Goal: Task Accomplishment & Management: Complete application form

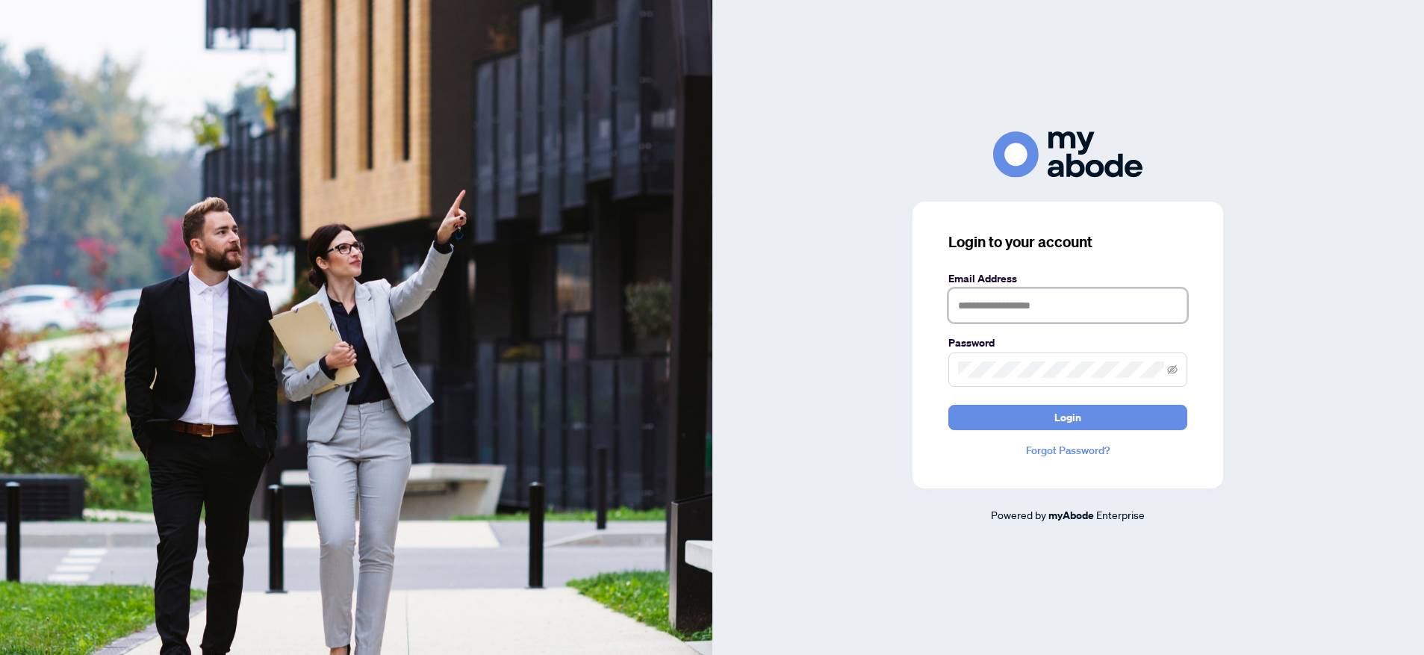
click at [969, 304] on input "text" at bounding box center [1067, 305] width 239 height 34
type input "**********"
click at [1062, 420] on span "Login" at bounding box center [1067, 418] width 27 height 24
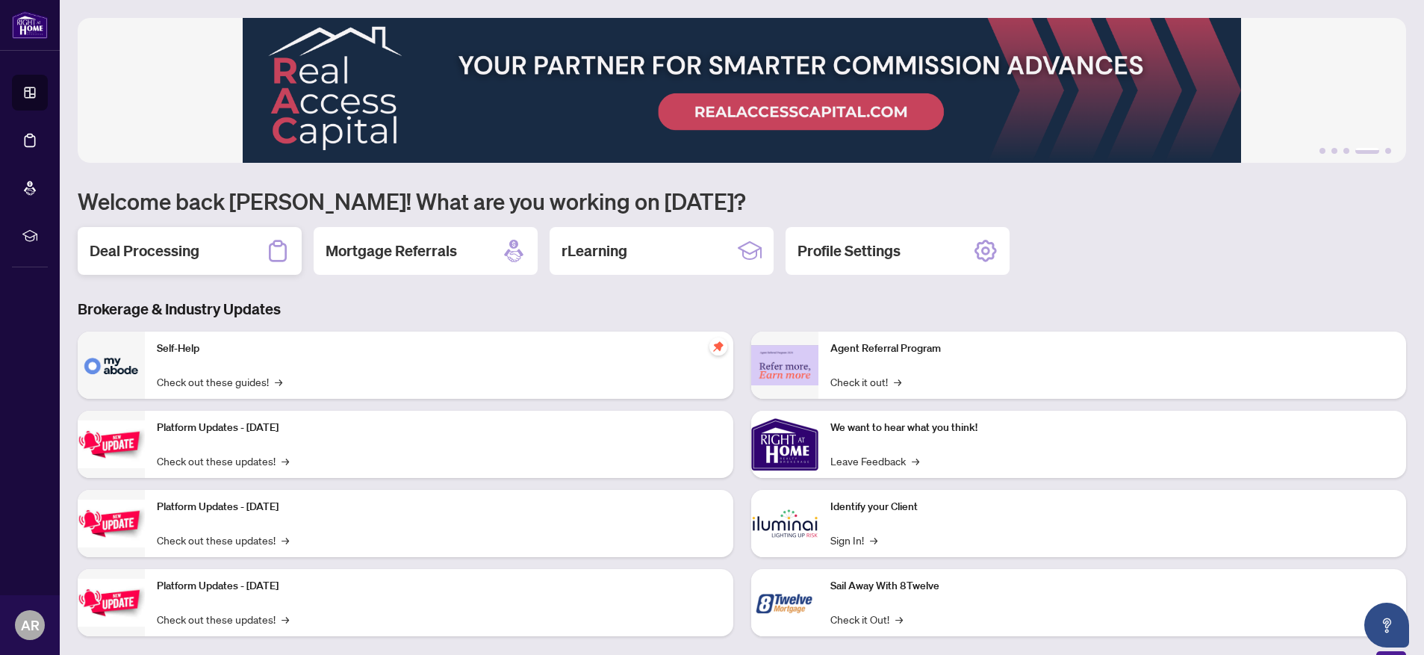
click at [186, 249] on h2 "Deal Processing" at bounding box center [145, 250] width 110 height 21
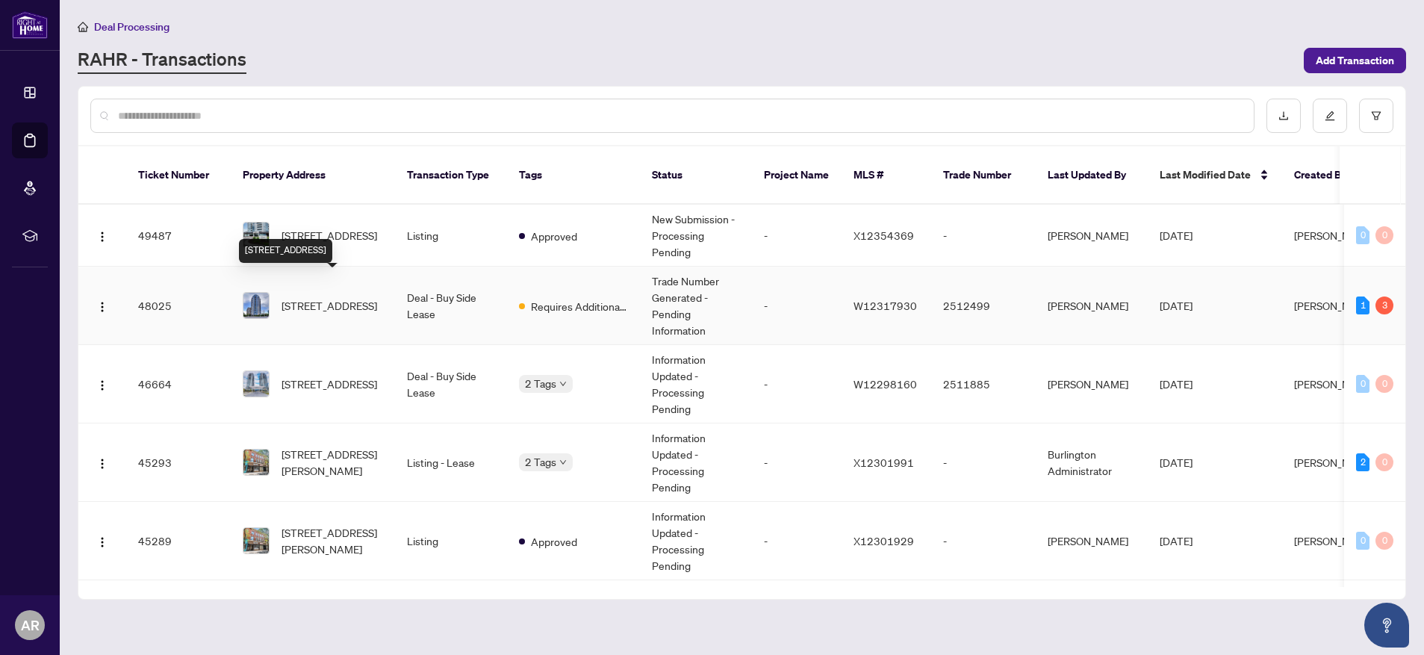
click at [333, 297] on span "[STREET_ADDRESS]" at bounding box center [330, 305] width 96 height 16
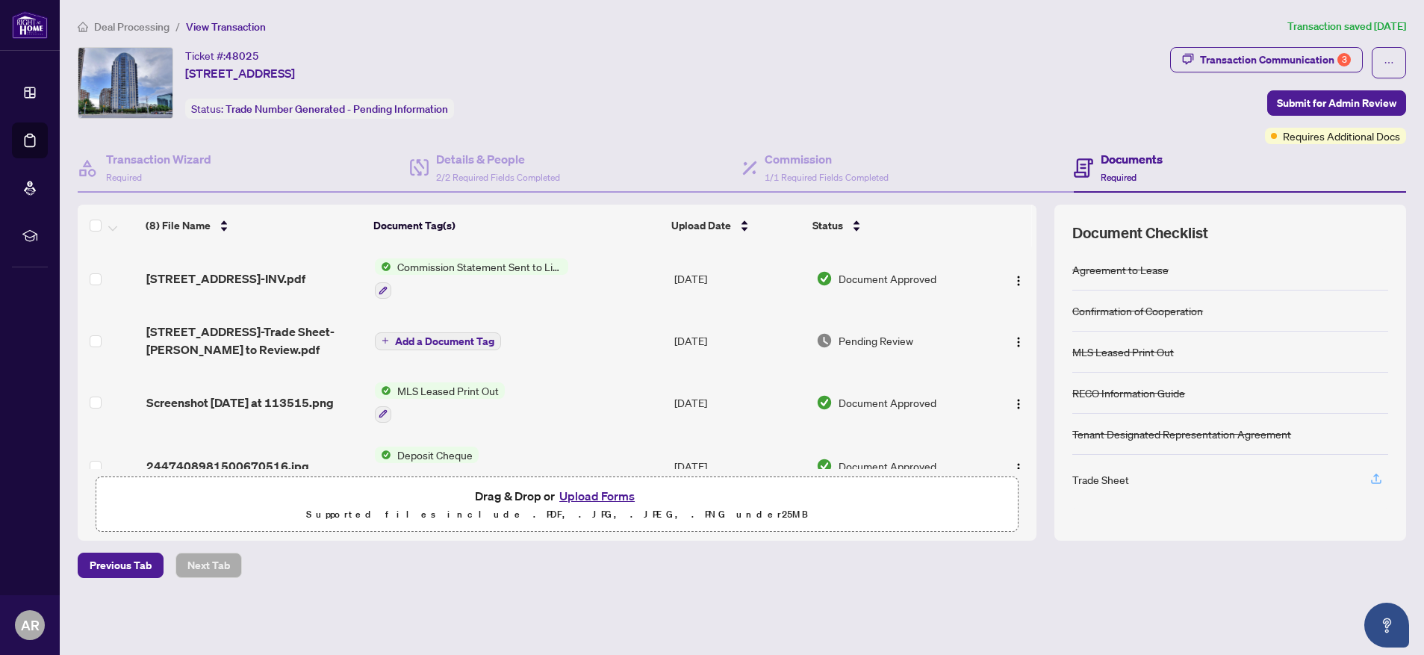
click at [1379, 477] on icon "button" at bounding box center [1376, 478] width 13 height 13
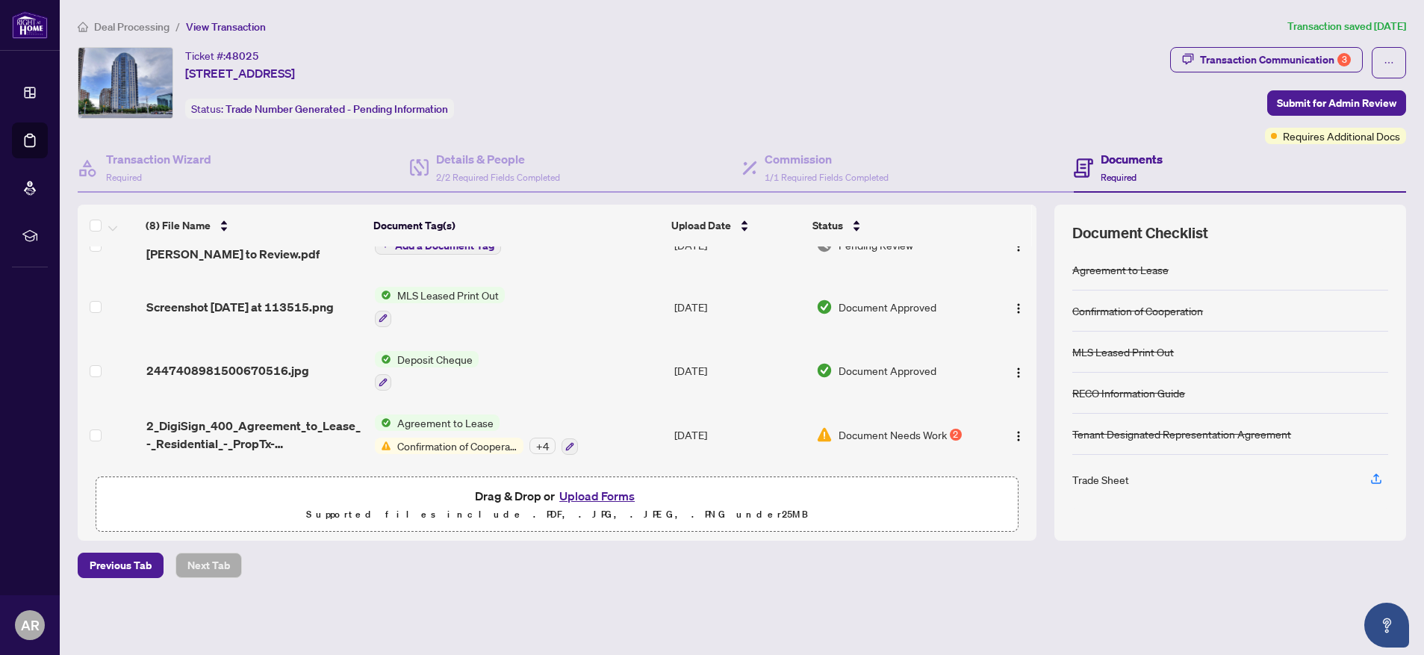
scroll to position [63, 0]
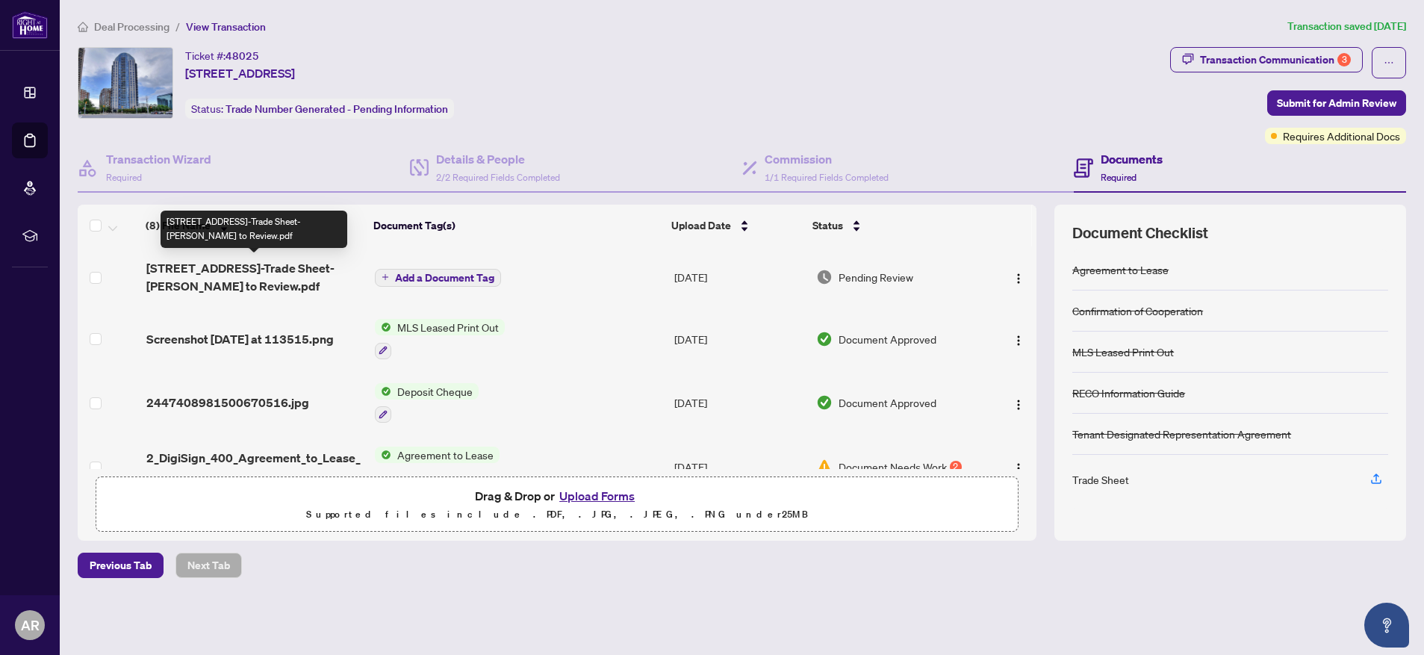
click at [267, 263] on span "[STREET_ADDRESS]-Trade Sheet-[PERSON_NAME] to Review.pdf" at bounding box center [254, 277] width 217 height 36
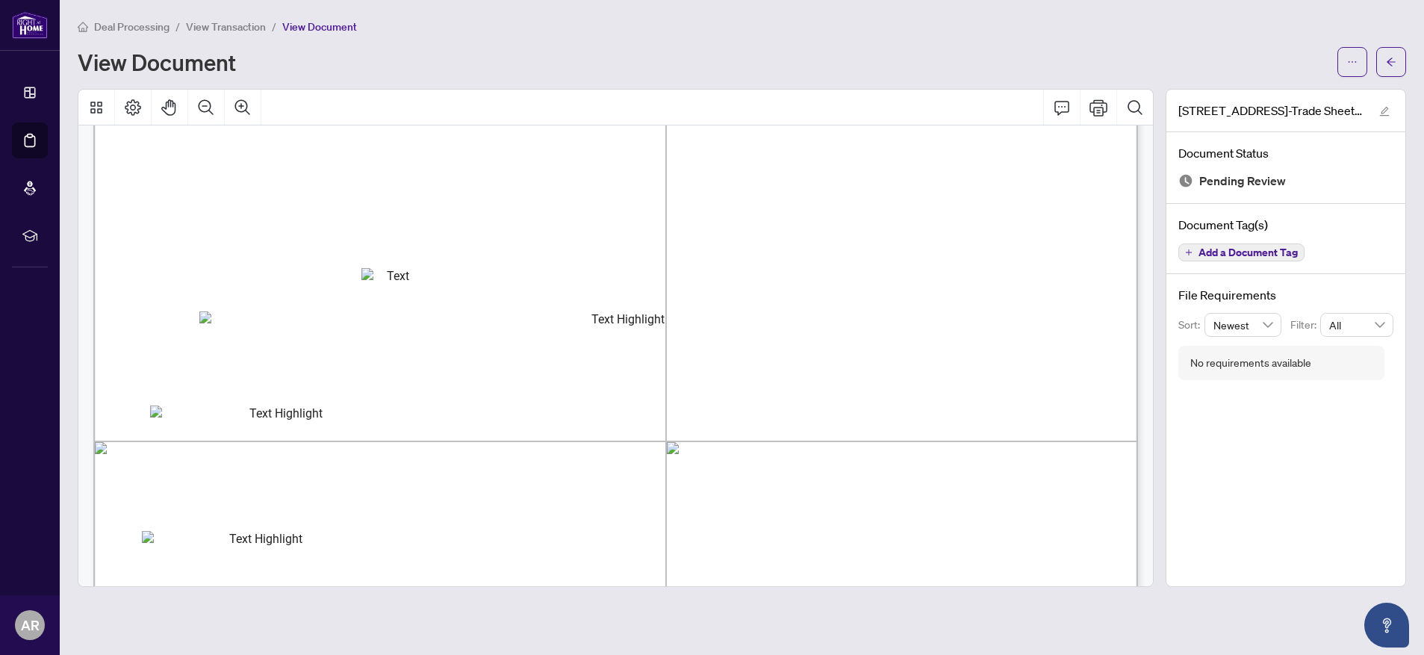
scroll to position [255, 0]
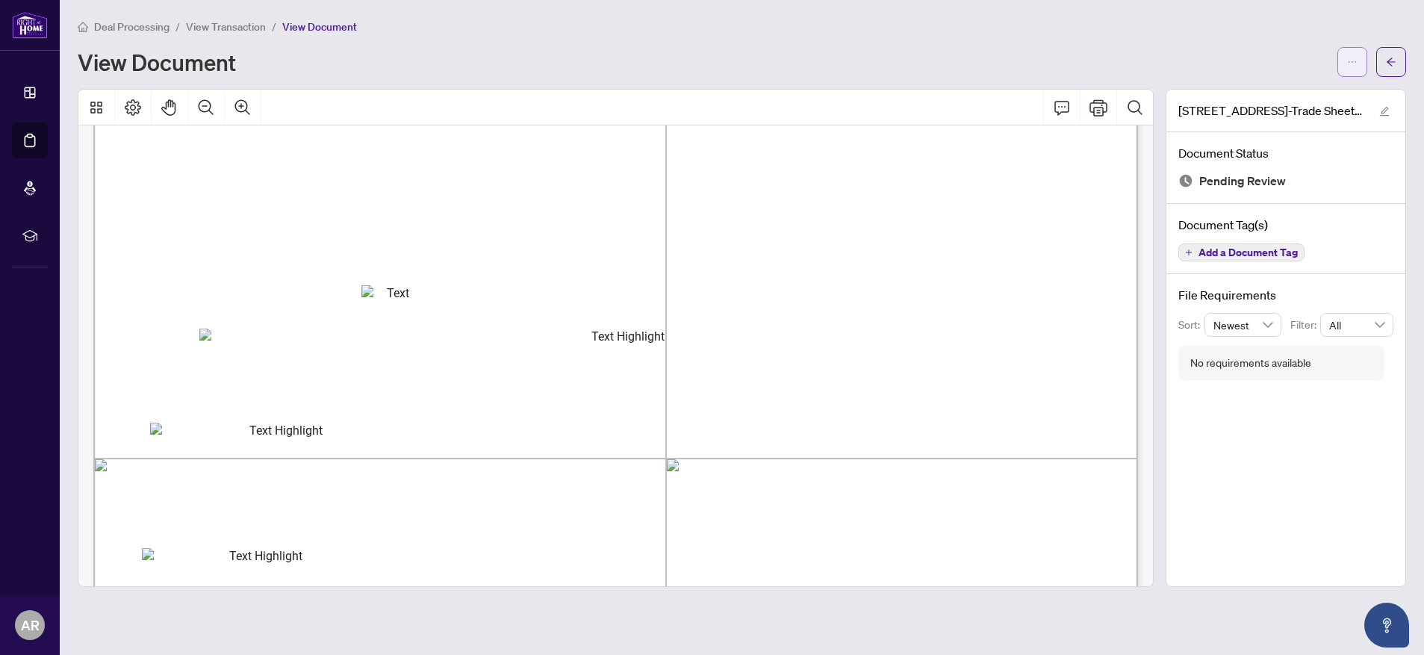
click at [1356, 68] on span "button" at bounding box center [1352, 62] width 10 height 24
click at [1295, 97] on span "Download" at bounding box center [1299, 94] width 114 height 16
click at [1389, 62] on icon "arrow-left" at bounding box center [1391, 62] width 10 height 10
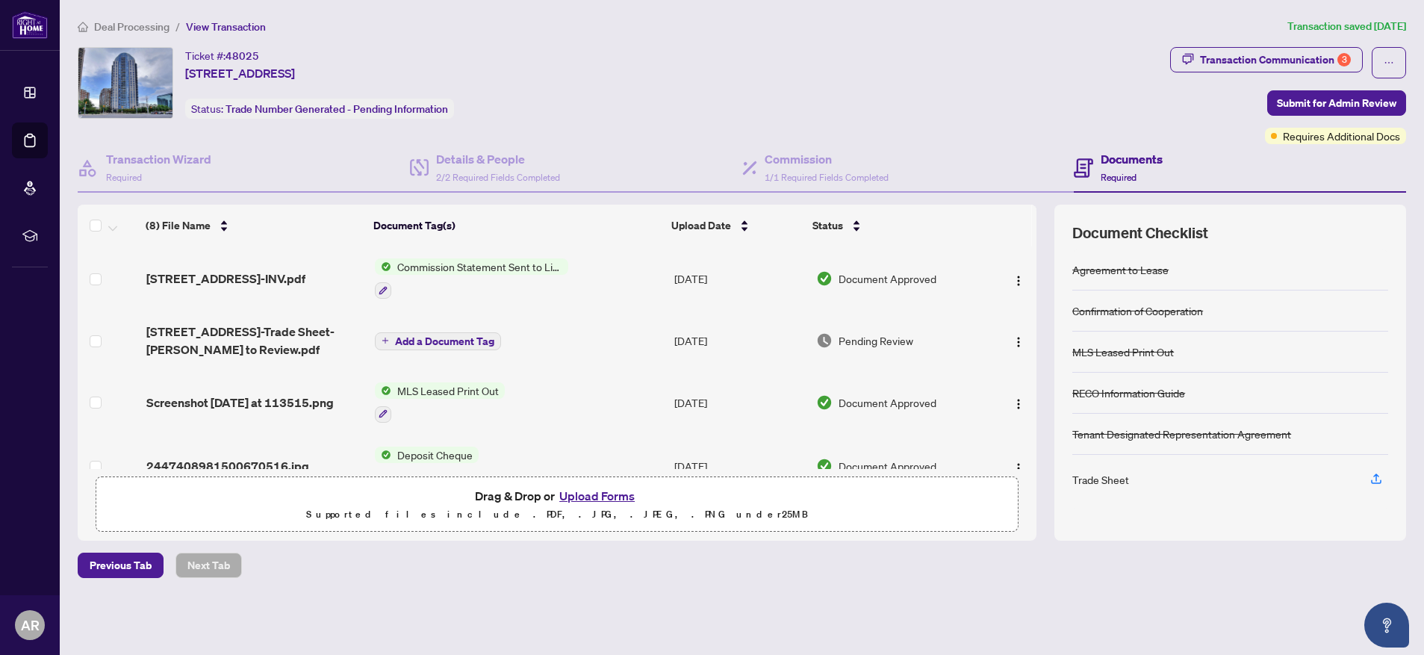
click at [600, 500] on button "Upload Forms" at bounding box center [597, 495] width 84 height 19
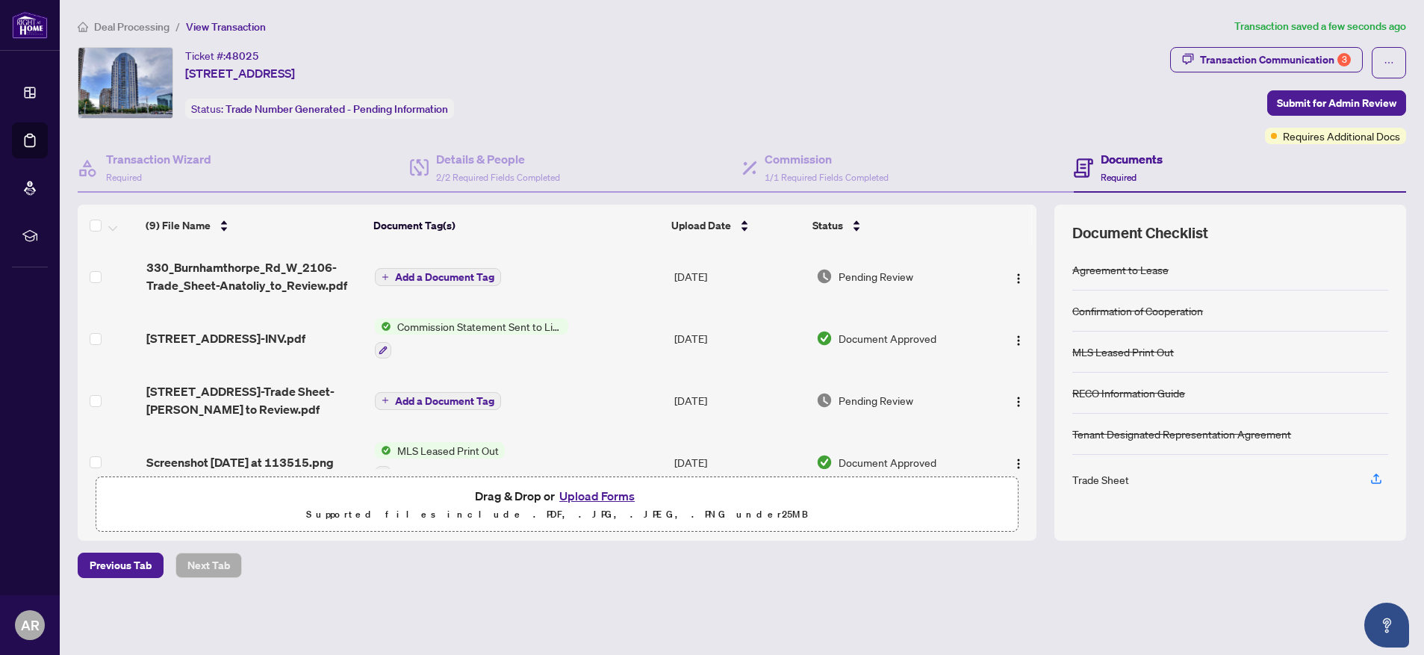
click at [439, 276] on span "Add a Document Tag" at bounding box center [444, 277] width 99 height 10
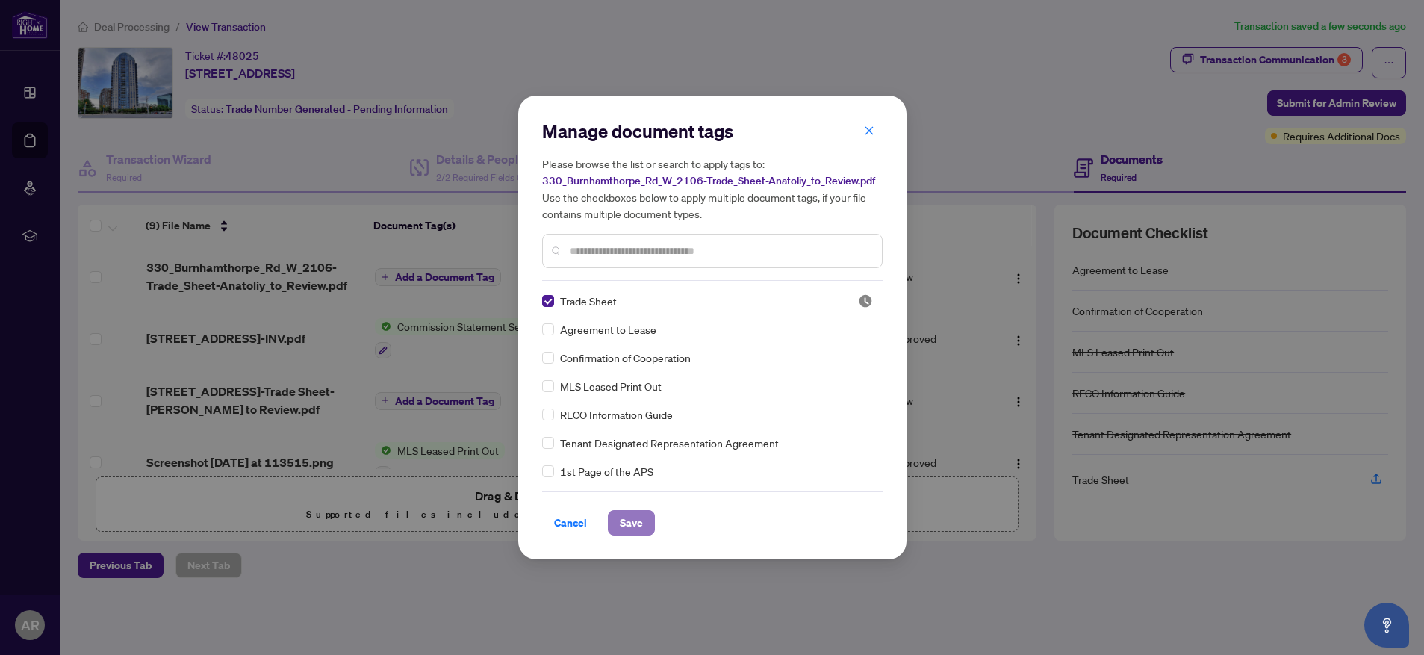
click at [633, 524] on span "Save" at bounding box center [631, 523] width 23 height 24
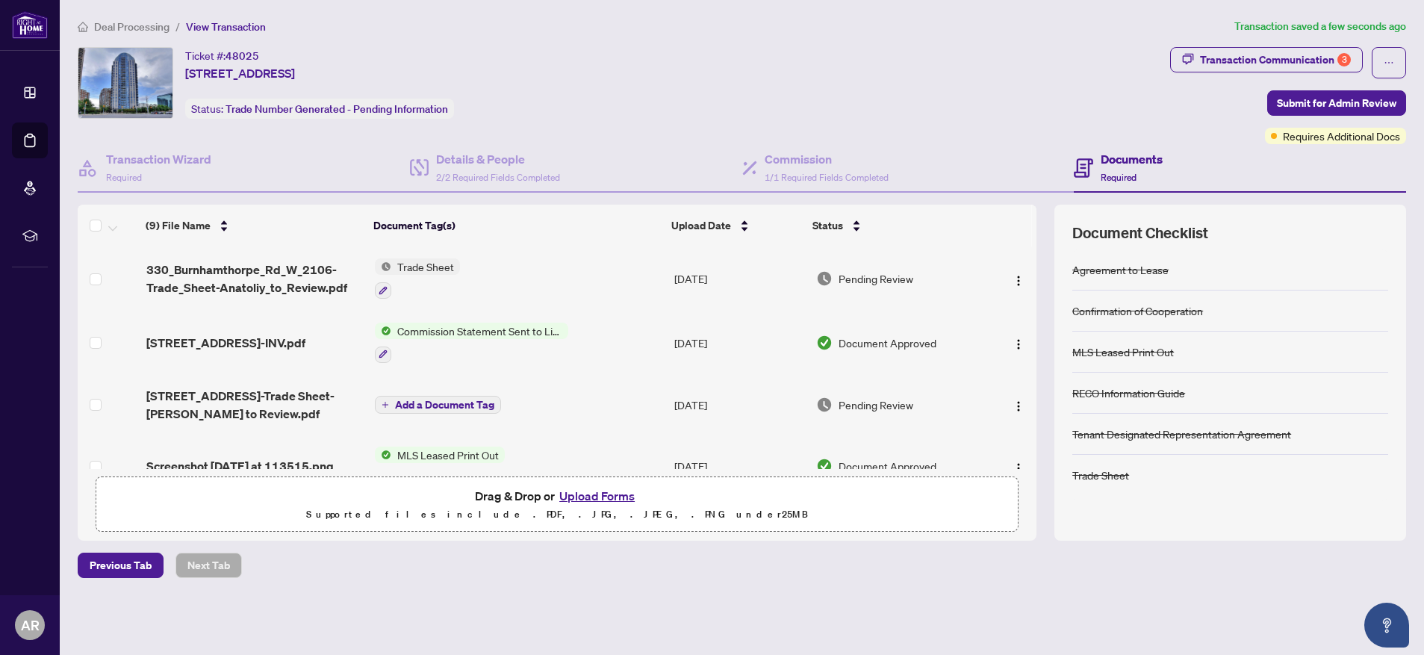
click at [592, 498] on button "Upload Forms" at bounding box center [597, 495] width 84 height 19
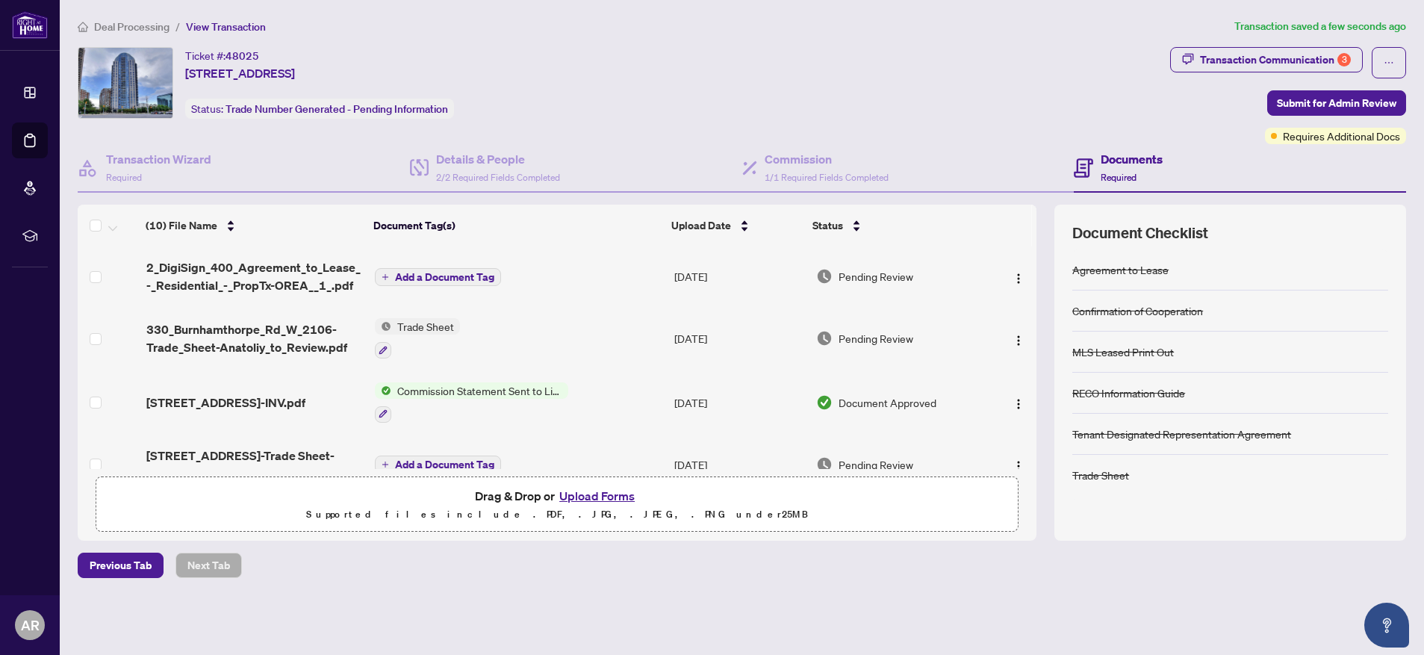
click at [437, 274] on span "Add a Document Tag" at bounding box center [444, 277] width 99 height 10
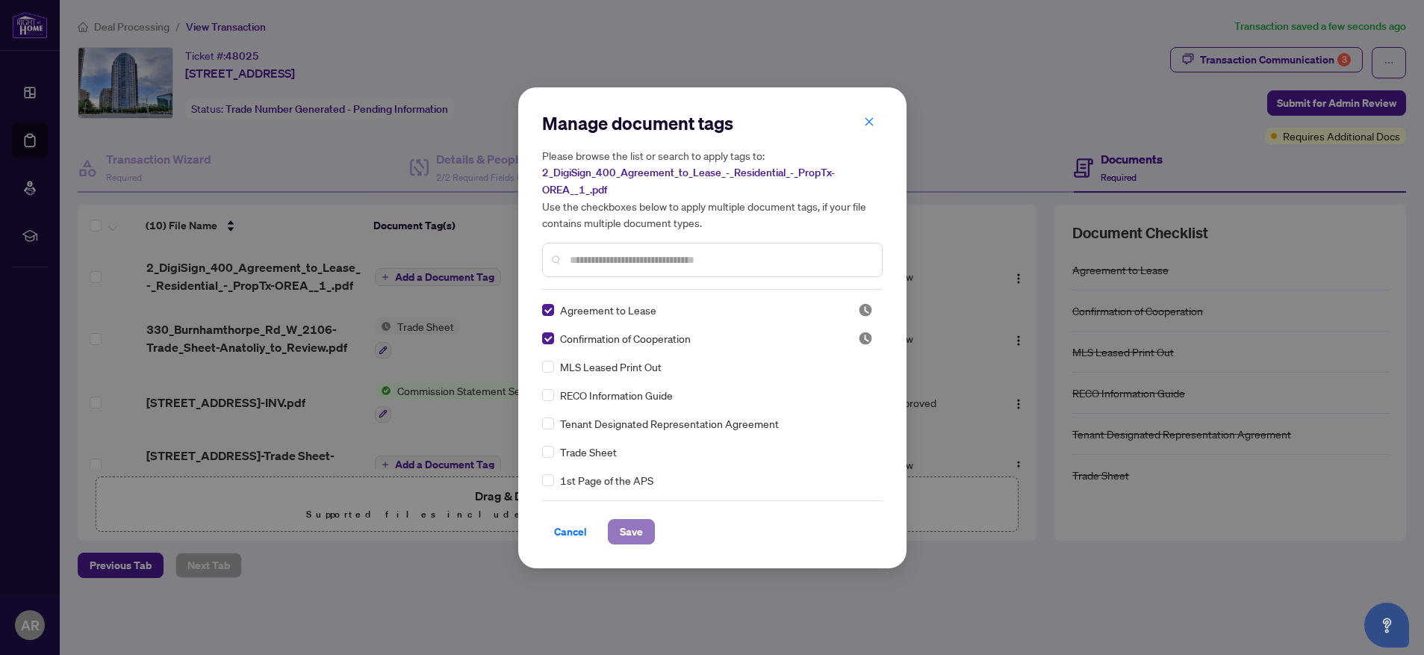
click at [633, 534] on span "Save" at bounding box center [631, 532] width 23 height 24
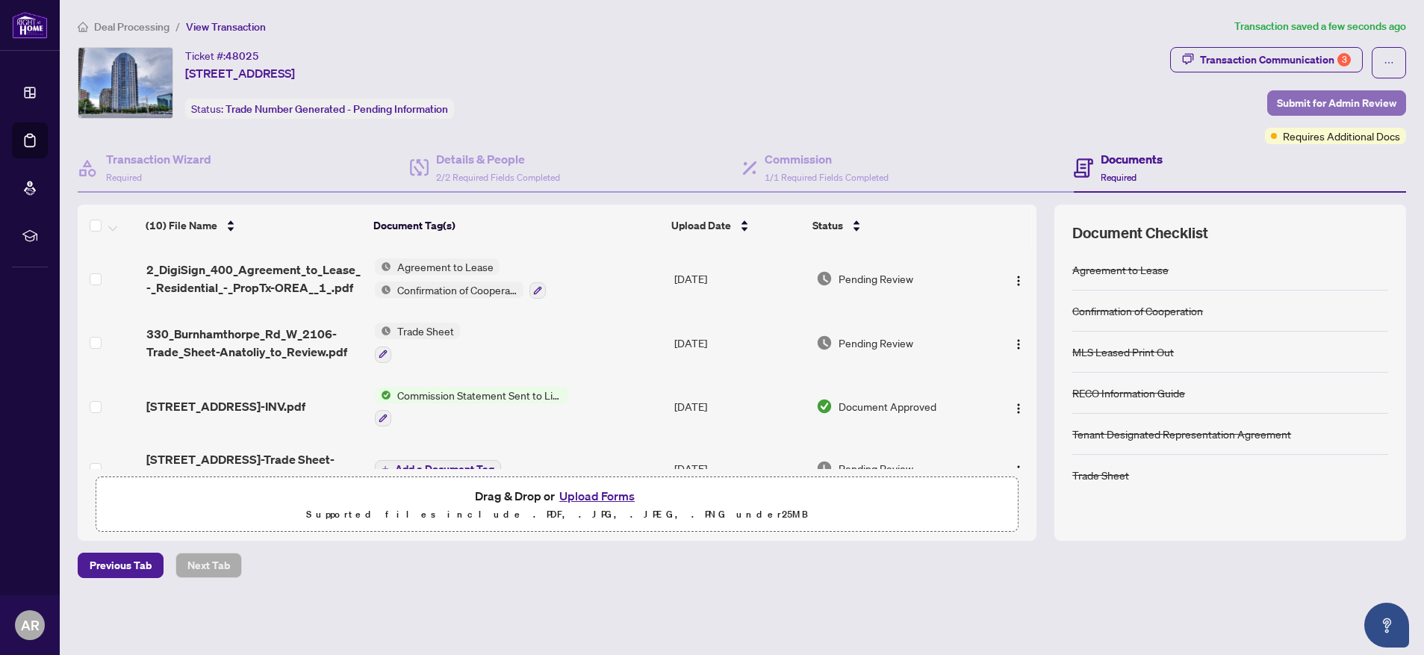
click at [1321, 100] on span "Submit for Admin Review" at bounding box center [1336, 103] width 119 height 24
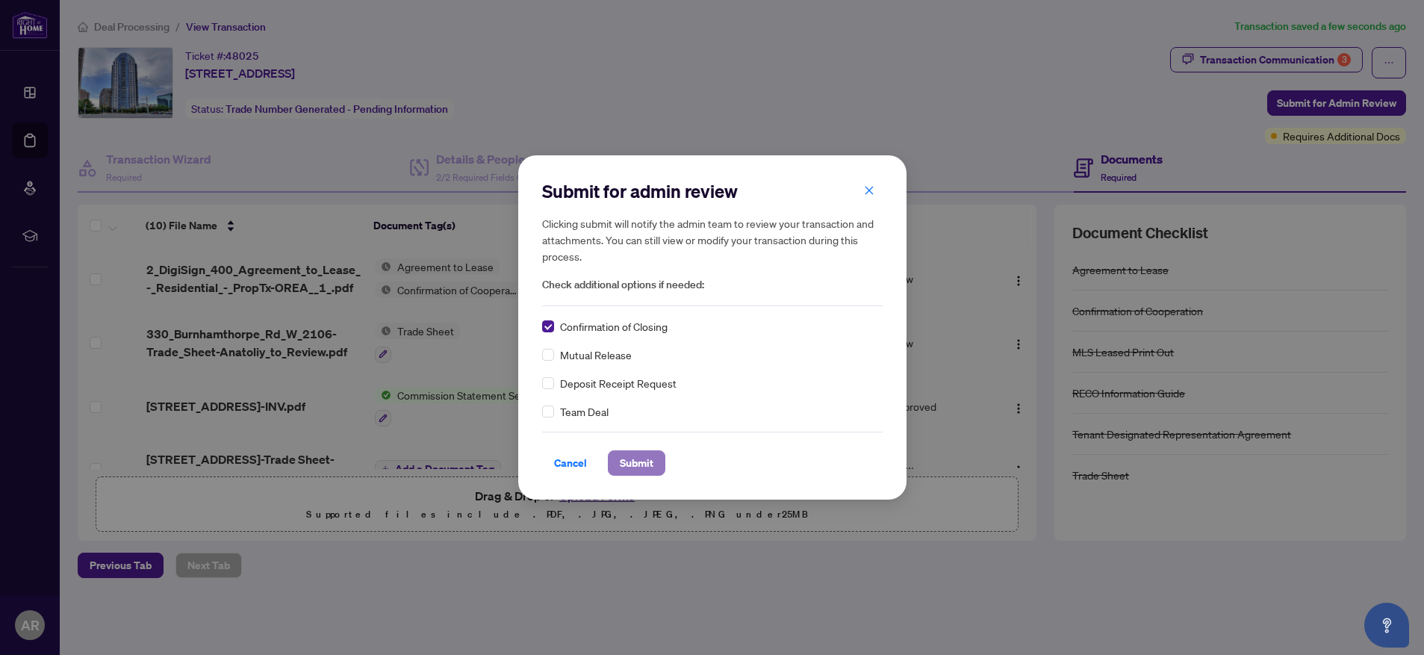
click at [639, 467] on span "Submit" at bounding box center [637, 463] width 34 height 24
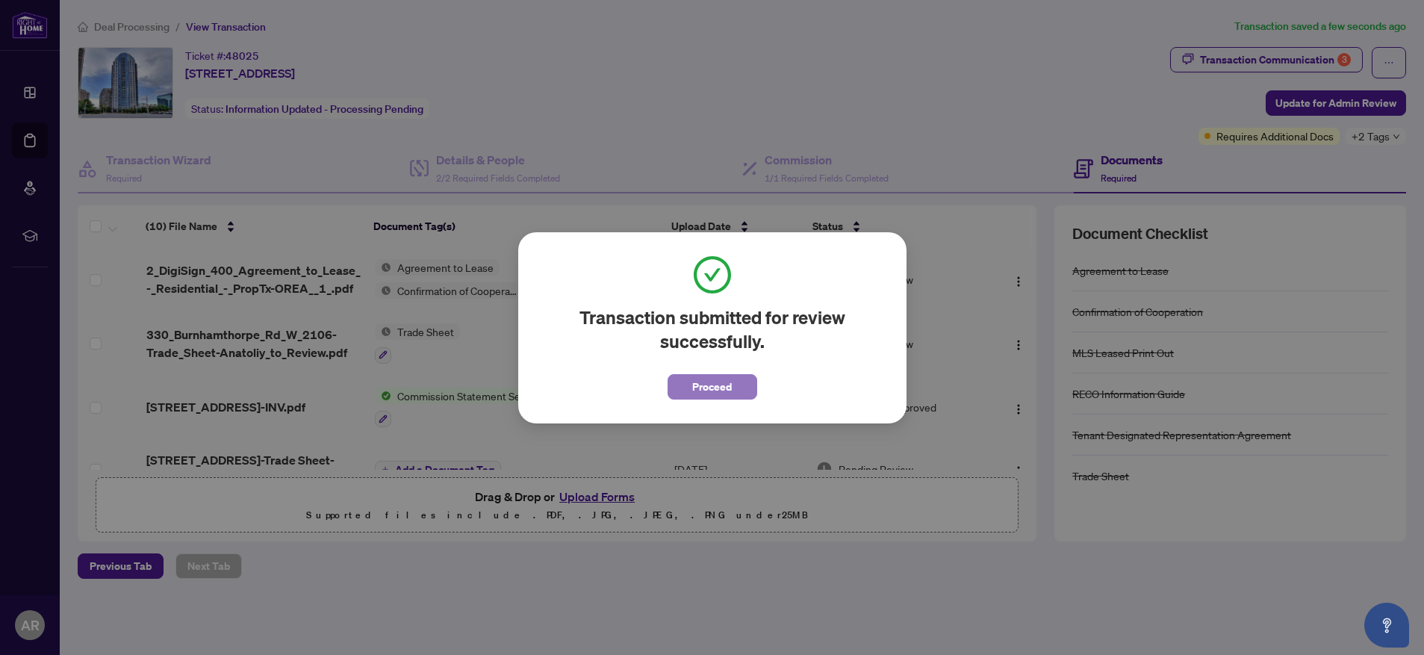
click at [725, 390] on span "Proceed" at bounding box center [712, 387] width 40 height 24
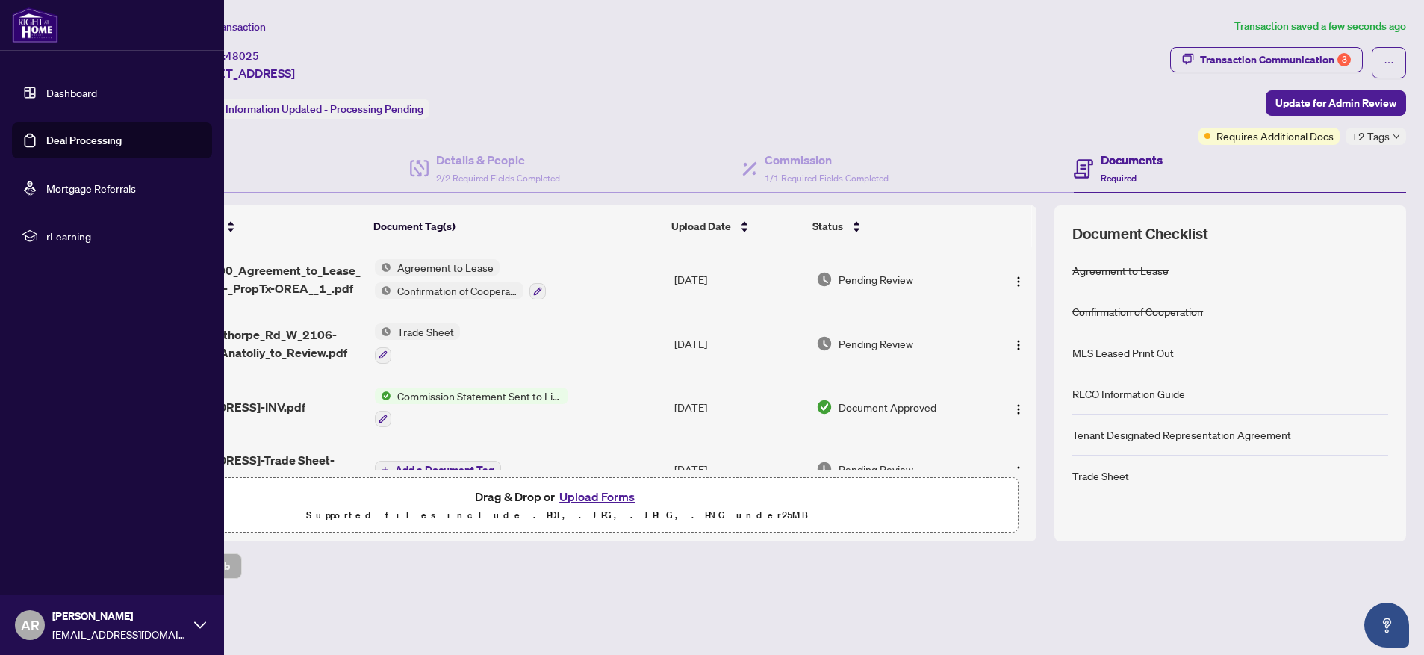
click at [81, 136] on link "Deal Processing" at bounding box center [83, 140] width 75 height 13
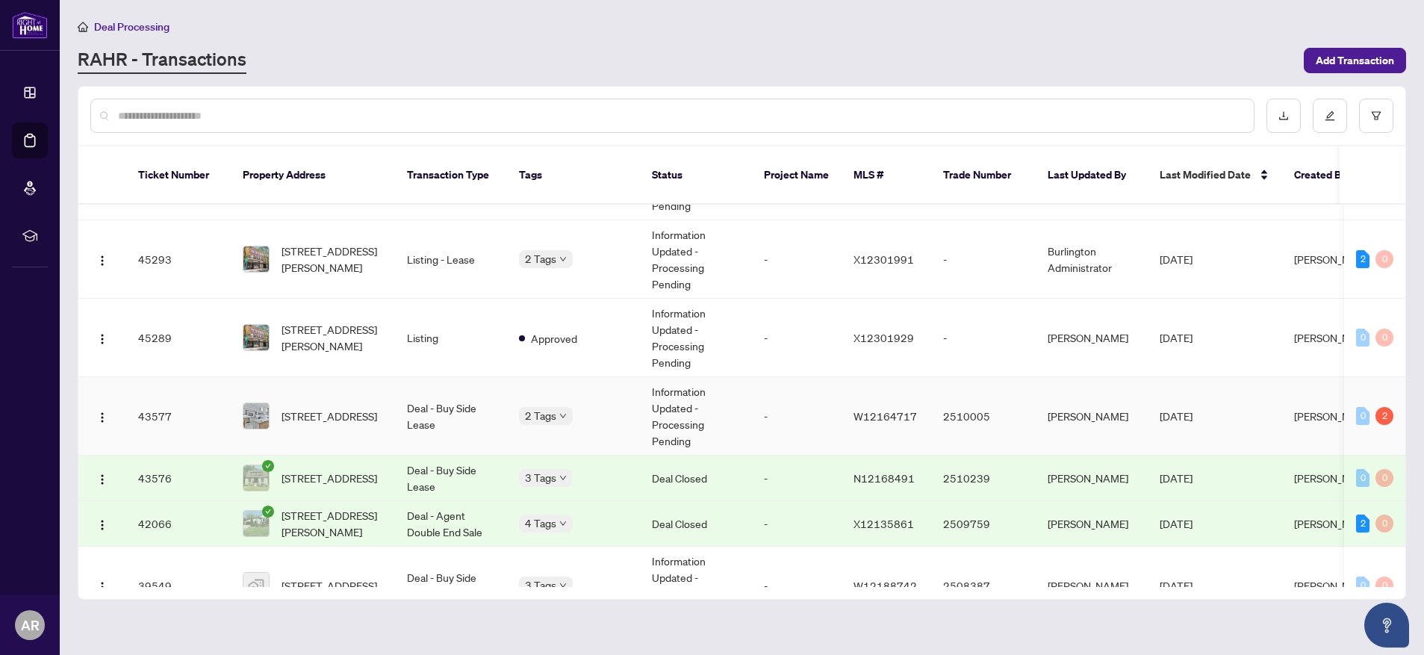
scroll to position [205, 0]
click at [327, 406] on span "[STREET_ADDRESS]" at bounding box center [330, 414] width 96 height 16
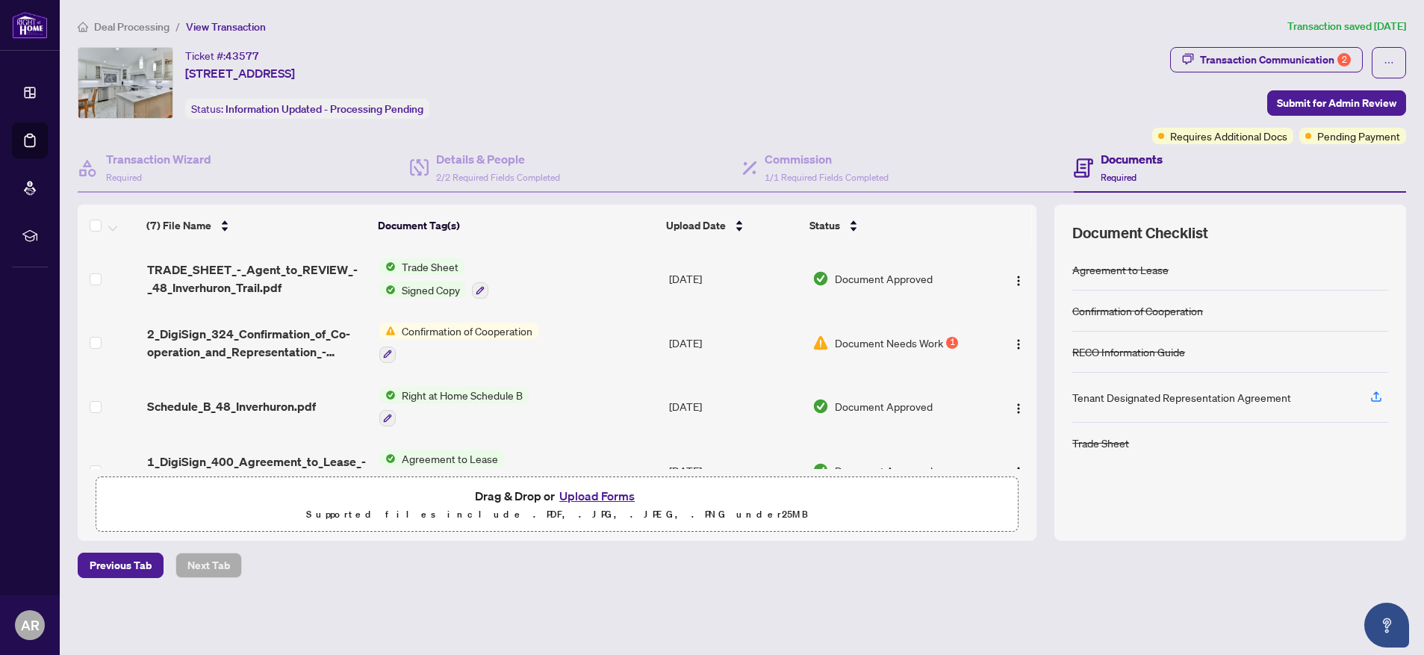
click at [902, 339] on span "Document Needs Work" at bounding box center [889, 343] width 108 height 16
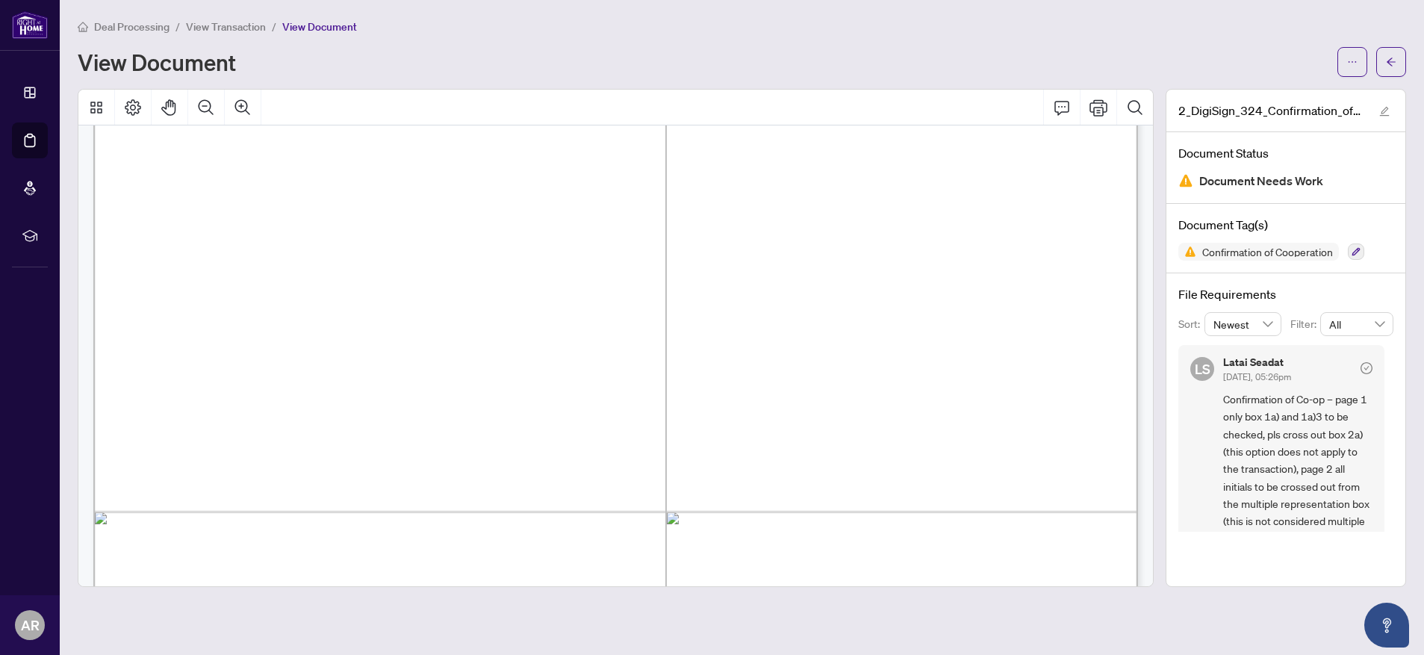
scroll to position [777, 0]
click at [1384, 62] on button "button" at bounding box center [1391, 62] width 30 height 30
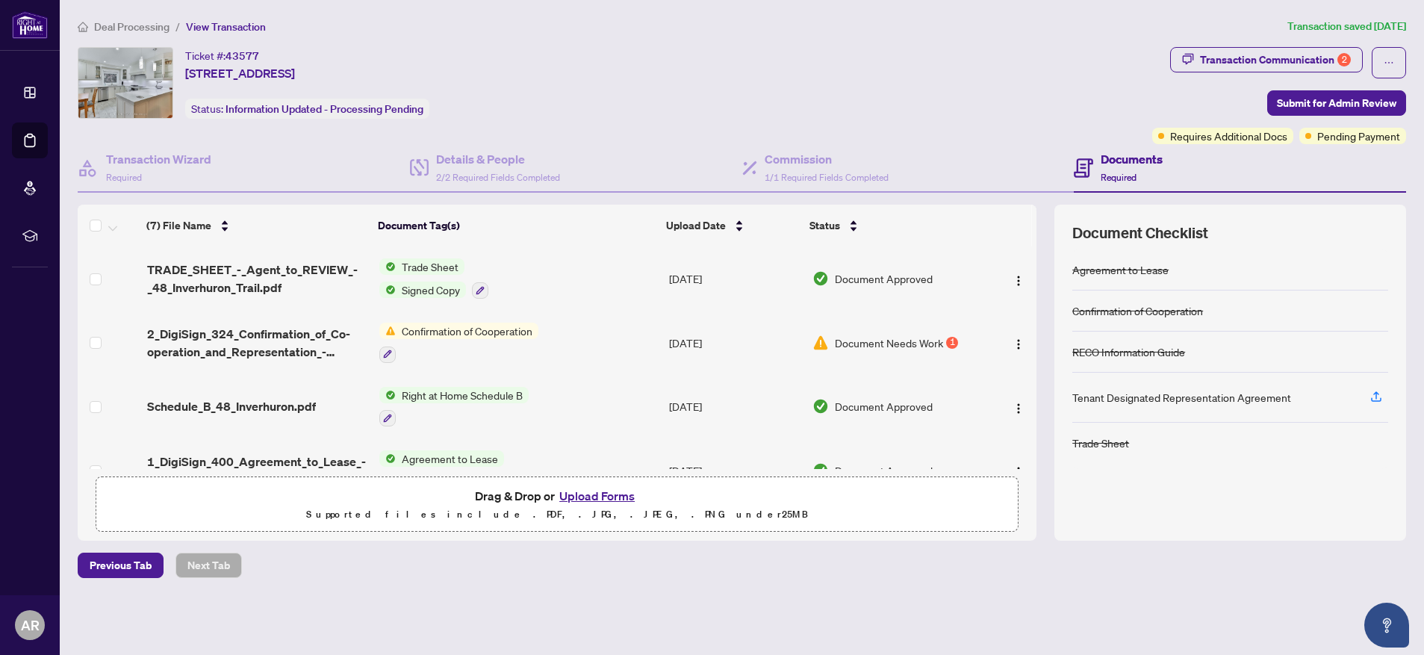
click at [591, 494] on button "Upload Forms" at bounding box center [597, 495] width 84 height 19
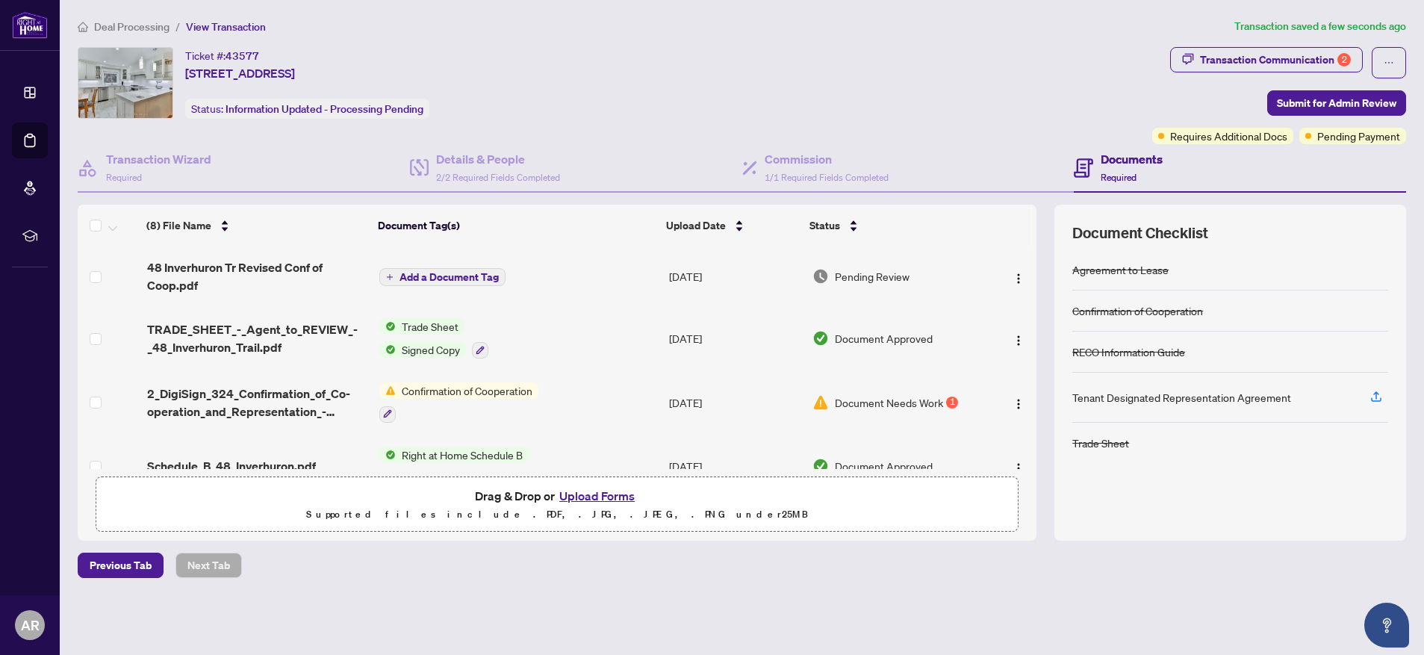
click at [433, 277] on span "Add a Document Tag" at bounding box center [449, 277] width 99 height 10
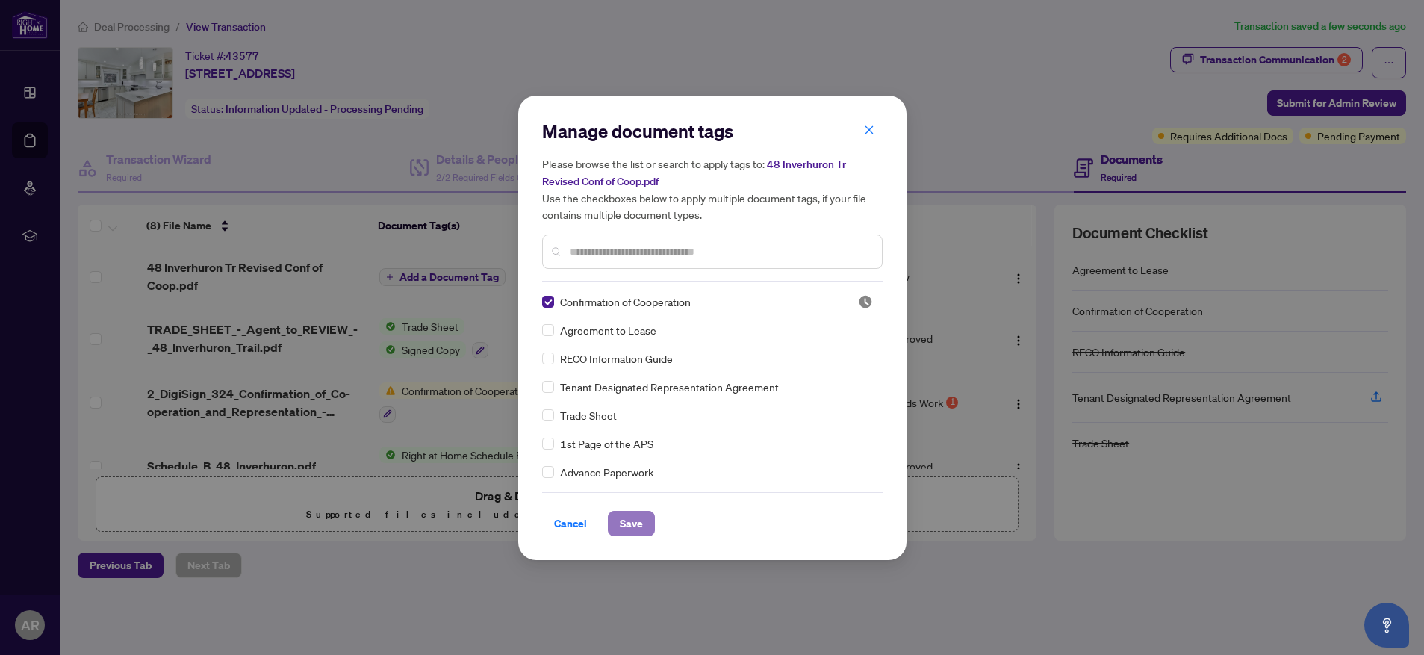
click at [636, 527] on span "Save" at bounding box center [631, 524] width 23 height 24
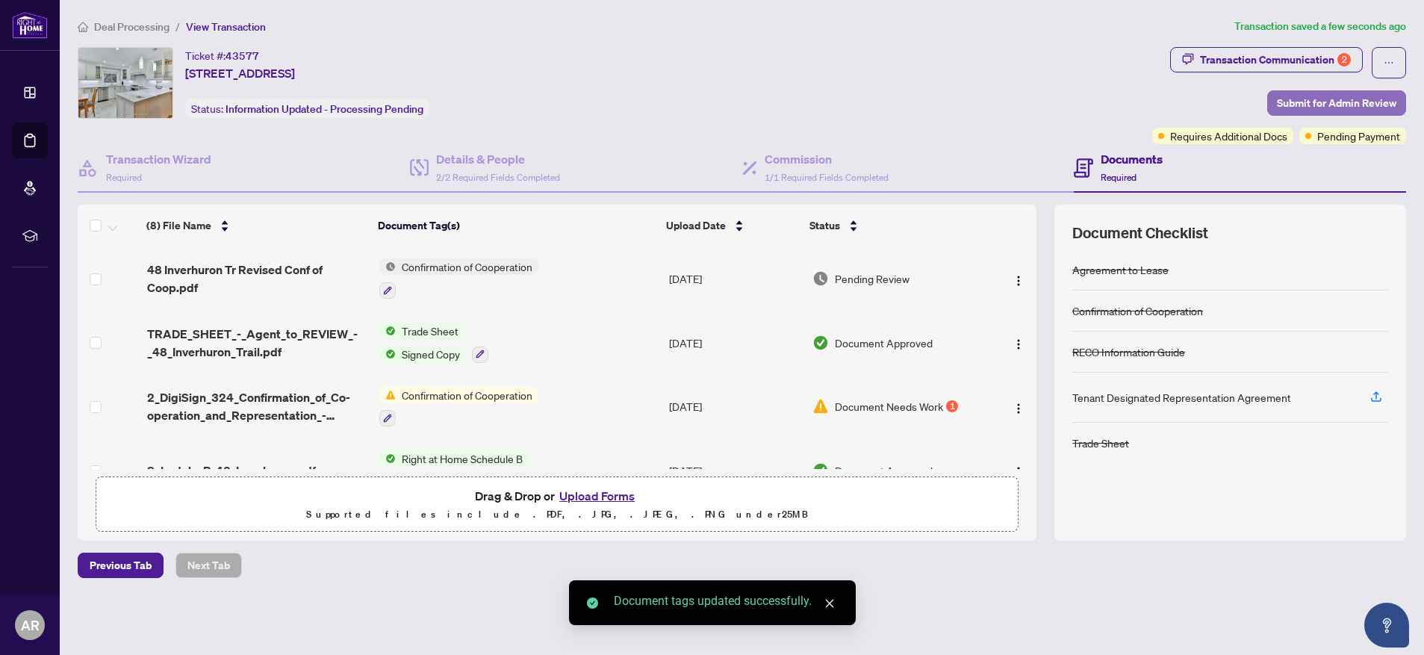
click at [1305, 100] on span "Submit for Admin Review" at bounding box center [1336, 103] width 119 height 24
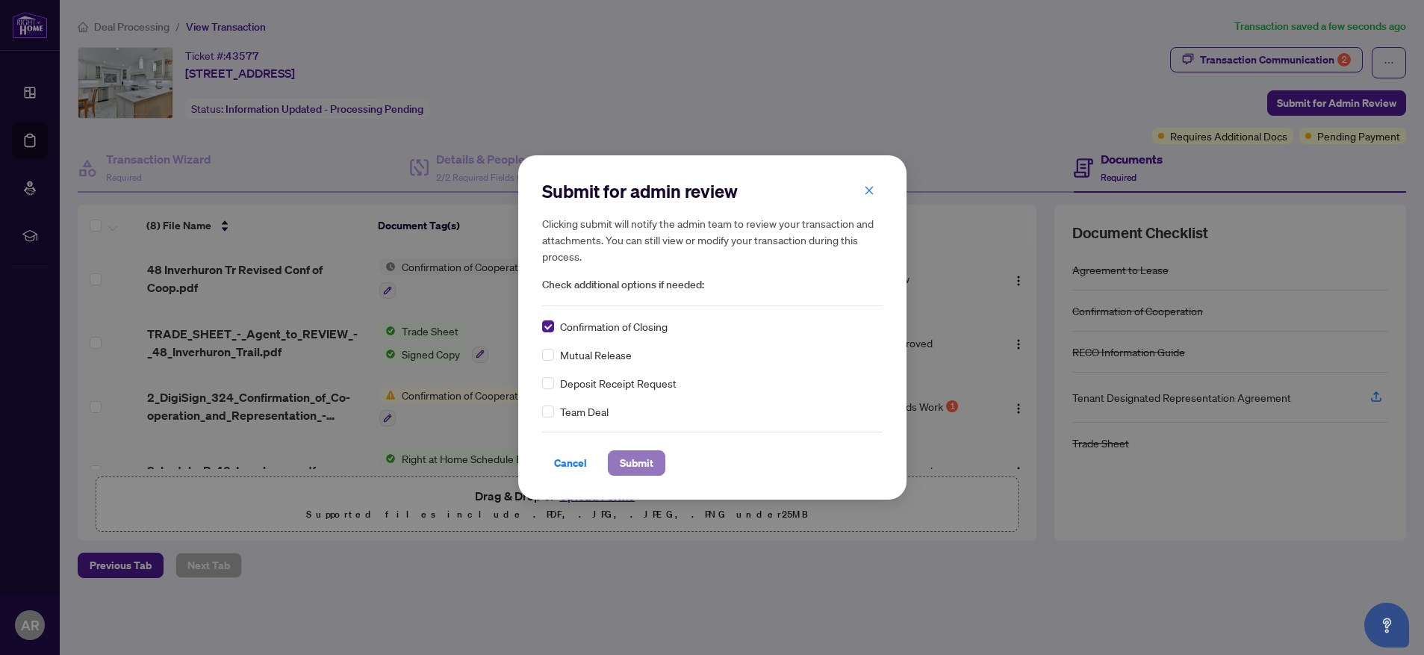
click at [634, 468] on span "Submit" at bounding box center [637, 463] width 34 height 24
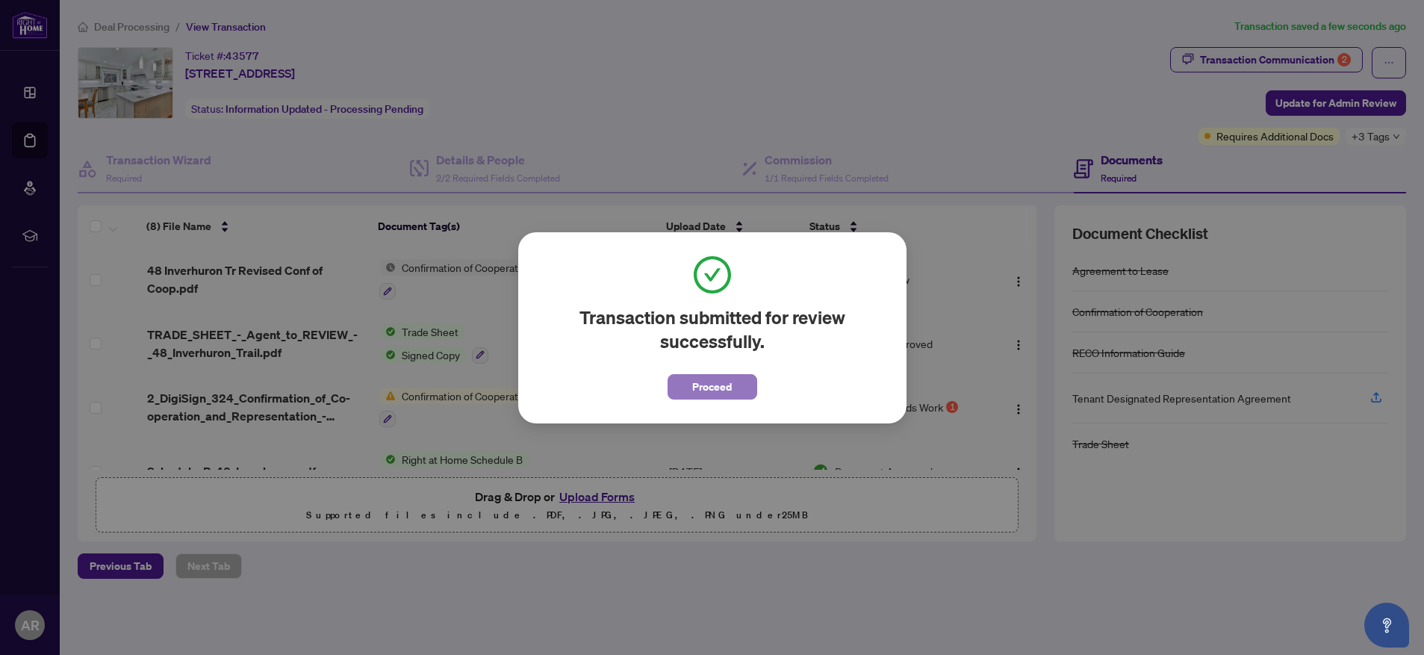
click at [718, 391] on span "Proceed" at bounding box center [712, 387] width 40 height 24
